Goal: Task Accomplishment & Management: Manage account settings

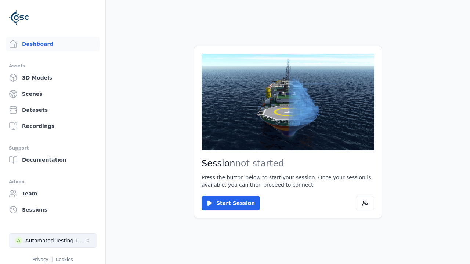
click at [53, 241] on div "Automated Testing 1 - Playwright" at bounding box center [54, 240] width 59 height 7
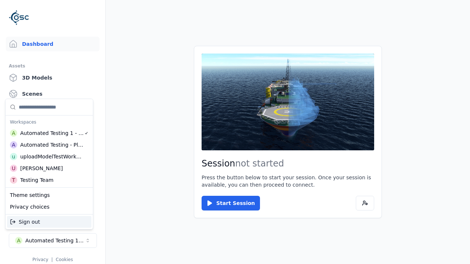
click at [49, 145] on div "Automated Testing - Playwright" at bounding box center [51, 144] width 63 height 7
click at [235, 132] on html "Support Dashboard Assets 3D Models Scenes Datasets Recordings Support Documenta…" at bounding box center [235, 132] width 470 height 264
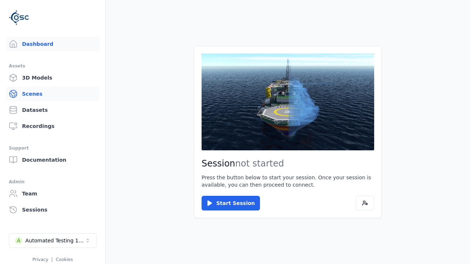
click at [52, 94] on link "Scenes" at bounding box center [53, 94] width 94 height 15
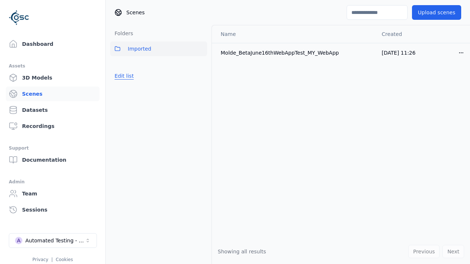
click at [124, 76] on button "Edit list" at bounding box center [124, 75] width 28 height 13
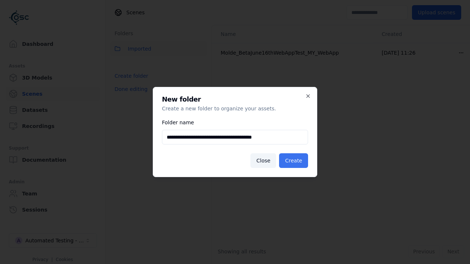
type input "**********"
click at [293, 161] on button "Create" at bounding box center [293, 160] width 29 height 15
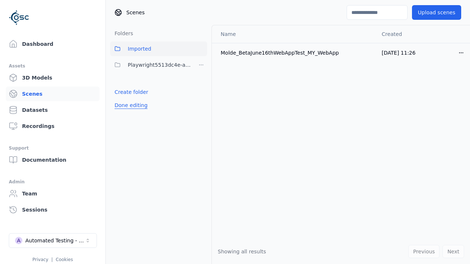
click at [131, 105] on button "Done editing" at bounding box center [131, 105] width 42 height 13
click at [124, 99] on button "Done editing" at bounding box center [131, 105] width 42 height 13
click at [201, 65] on html "Support Dashboard Assets 3D Models Scenes Datasets Recordings Support Documenta…" at bounding box center [235, 132] width 470 height 264
click at [201, 92] on div "Rename" at bounding box center [200, 92] width 49 height 12
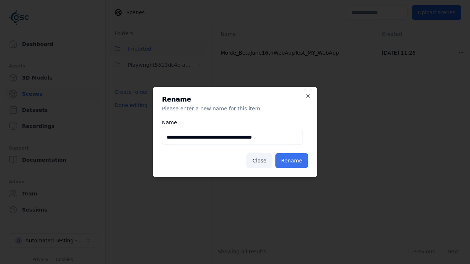
click at [232, 137] on input "**********" at bounding box center [232, 137] width 141 height 15
type input "**********"
click at [291, 161] on button "Rename" at bounding box center [291, 160] width 33 height 15
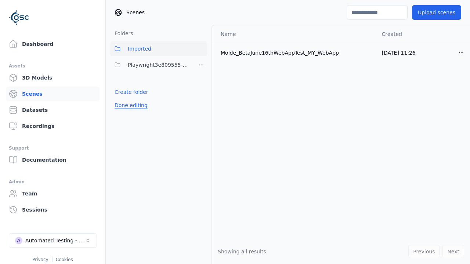
click at [131, 105] on button "Done editing" at bounding box center [131, 105] width 42 height 13
click at [124, 99] on button "Done editing" at bounding box center [131, 105] width 42 height 13
click at [201, 65] on html "Support Dashboard Assets 3D Models Scenes Datasets Recordings Support Documenta…" at bounding box center [235, 132] width 470 height 264
click at [201, 103] on div "Delete" at bounding box center [200, 104] width 49 height 12
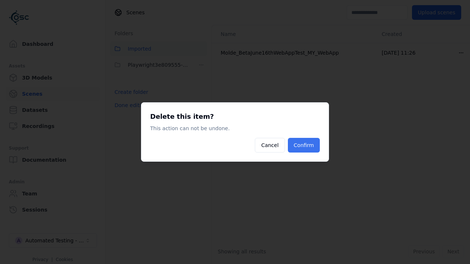
click at [303, 145] on button "Confirm" at bounding box center [304, 145] width 32 height 15
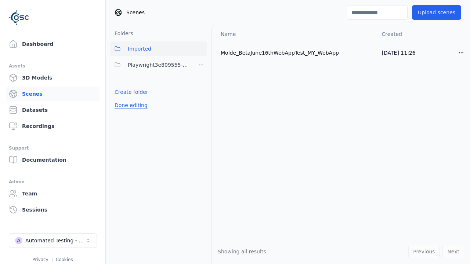
click at [131, 105] on button "Done editing" at bounding box center [131, 105] width 42 height 13
